Goal: Task Accomplishment & Management: Use online tool/utility

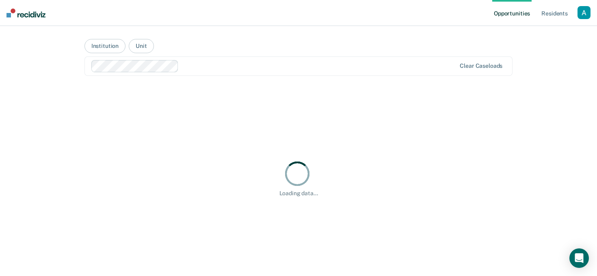
click at [254, 154] on div "Loading data..." at bounding box center [298, 178] width 428 height 185
click at [580, 17] on div "button" at bounding box center [583, 12] width 13 height 13
click at [558, 32] on link "Profile" at bounding box center [549, 33] width 69 height 7
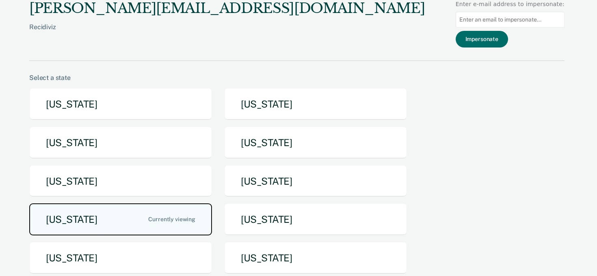
click at [134, 213] on button "[US_STATE]" at bounding box center [120, 219] width 183 height 32
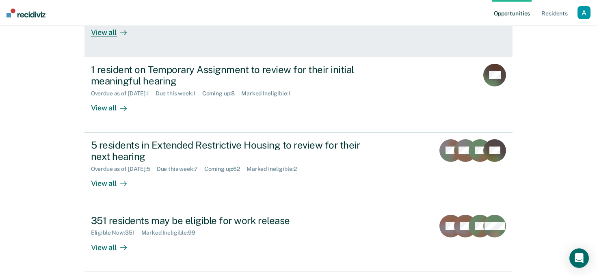
scroll to position [237, 0]
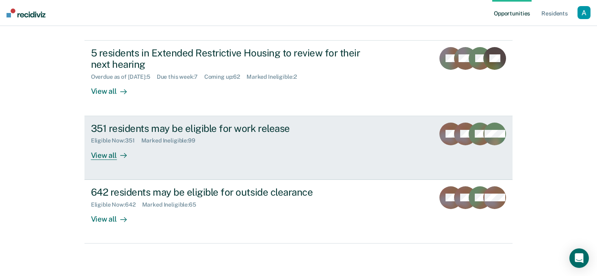
click at [144, 159] on div "351 residents may be eligible for work release Eligible Now : 351 Marked Inelig…" at bounding box center [243, 141] width 304 height 37
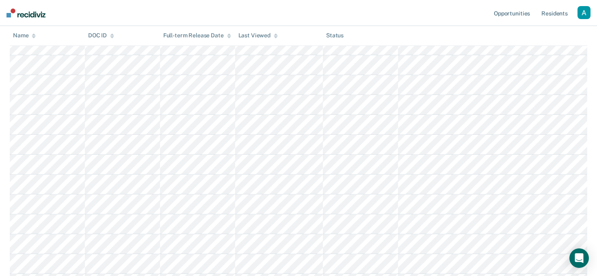
scroll to position [191, 0]
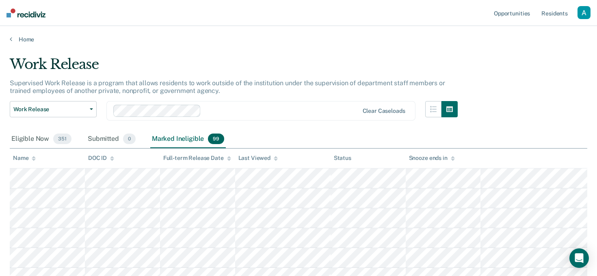
scroll to position [21, 0]
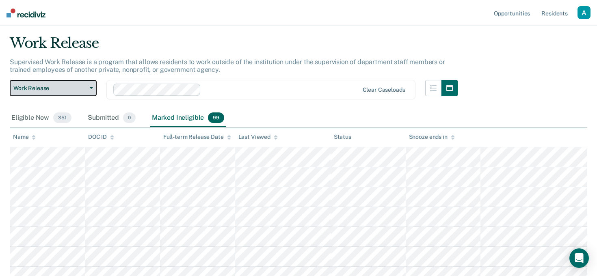
click at [70, 86] on span "Work Release" at bounding box center [49, 88] width 73 height 7
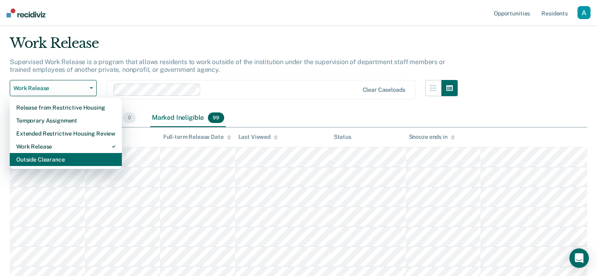
click at [77, 157] on div "Outside Clearance" at bounding box center [65, 159] width 99 height 13
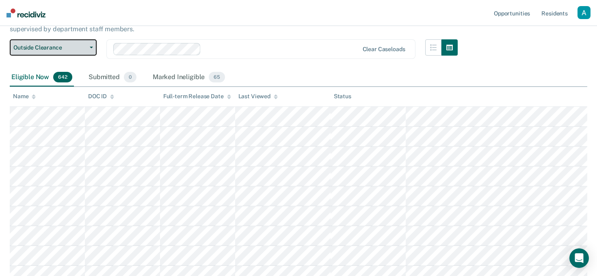
scroll to position [75, 0]
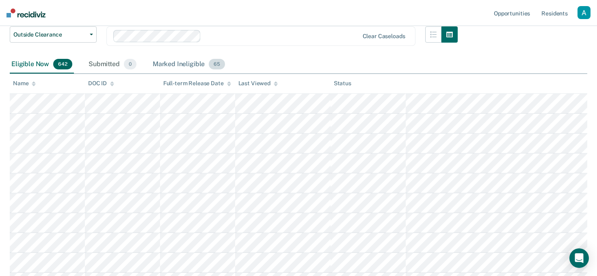
click at [194, 66] on div "Marked Ineligible 65" at bounding box center [188, 65] width 75 height 18
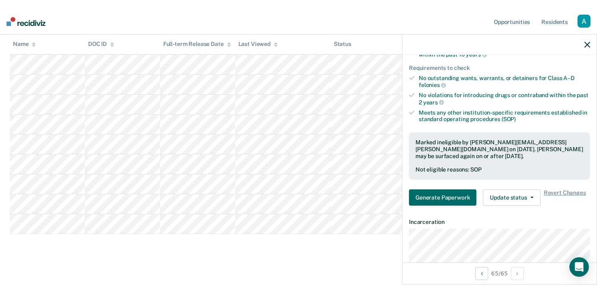
scroll to position [0, 0]
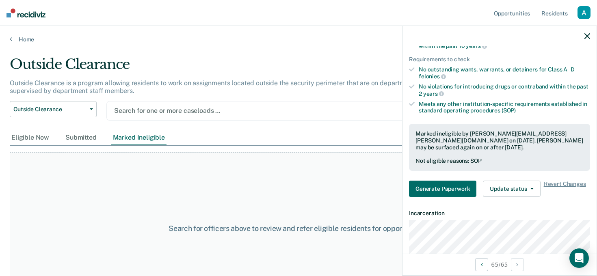
click at [195, 113] on div at bounding box center [260, 110] width 293 height 9
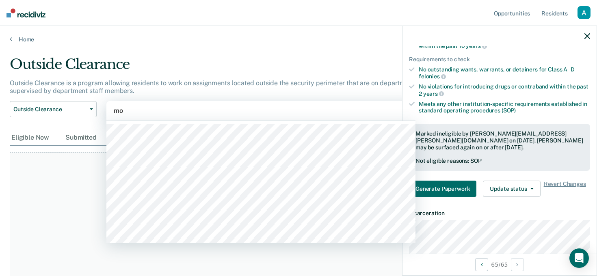
type input "mo"
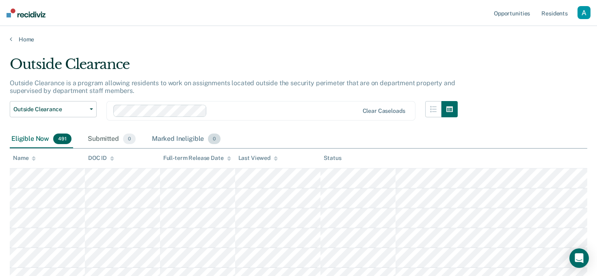
click at [182, 139] on div "Marked Ineligible 0" at bounding box center [186, 139] width 72 height 18
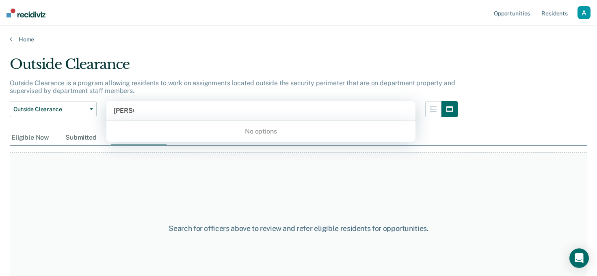
type input "boon"
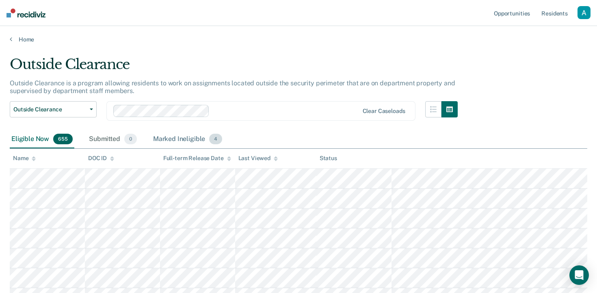
click at [178, 135] on div "Marked Ineligible 4" at bounding box center [187, 139] width 73 height 18
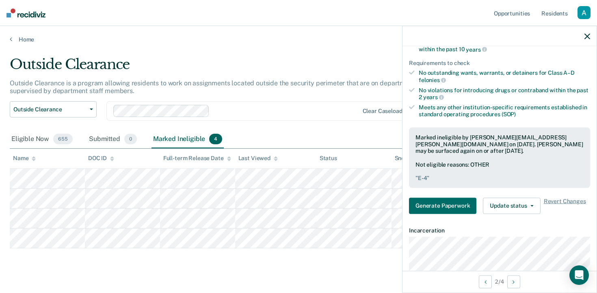
scroll to position [13, 0]
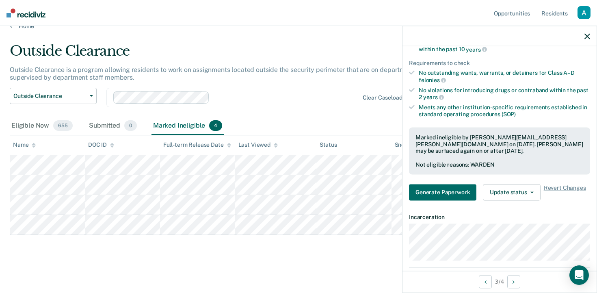
click at [180, 235] on div "Outside Clearance Outside Clearance is a program allowing residents to work on …" at bounding box center [298, 151] width 577 height 216
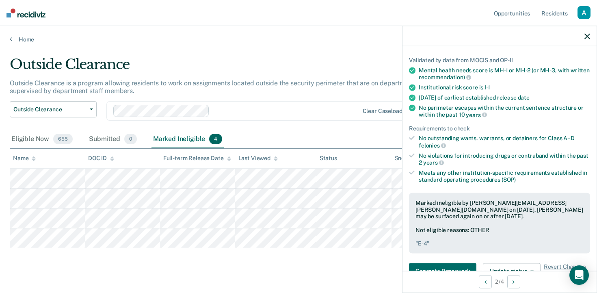
scroll to position [21, 0]
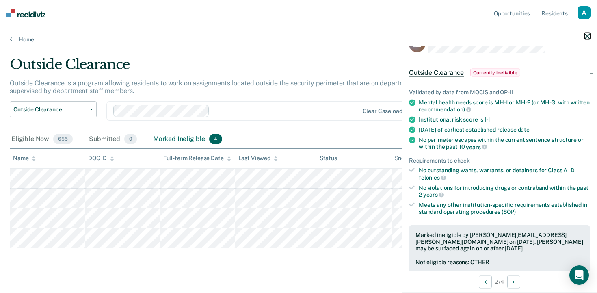
click at [584, 36] on icon "button" at bounding box center [587, 36] width 6 height 6
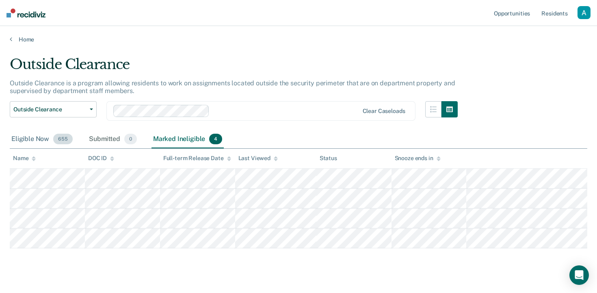
click at [26, 139] on div "Eligible Now 655" at bounding box center [42, 139] width 65 height 18
